Goal: Find contact information: Find contact information

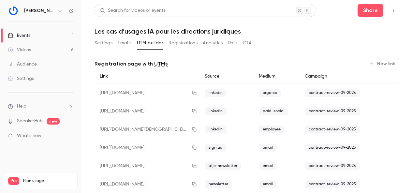
click at [177, 45] on button "Registrations" at bounding box center [183, 43] width 29 height 10
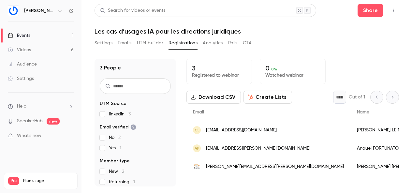
click at [107, 44] on button "Settings" at bounding box center [104, 43] width 18 height 10
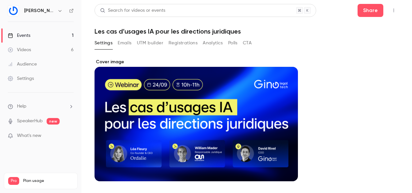
click at [185, 43] on button "Registrations" at bounding box center [183, 43] width 29 height 10
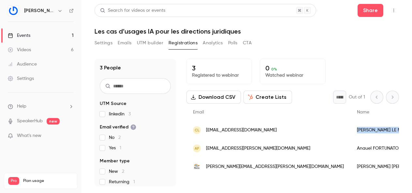
drag, startPoint x: 378, startPoint y: 129, endPoint x: 323, endPoint y: 129, distance: 55.1
click at [350, 129] on div "[PERSON_NAME]" at bounding box center [393, 130] width 86 height 18
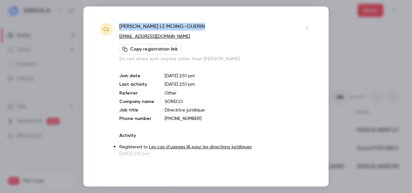
drag, startPoint x: 191, startPoint y: 25, endPoint x: 116, endPoint y: 27, distance: 74.7
click at [116, 27] on div "CL [PERSON_NAME] [EMAIL_ADDRESS][DOMAIN_NAME] Copy registration link Do not sha…" at bounding box center [206, 90] width 213 height 134
copy span "[PERSON_NAME]"
click at [355, 46] on div at bounding box center [206, 96] width 412 height 193
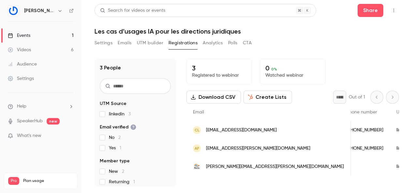
scroll to position [0, 329]
